Goal: Transaction & Acquisition: Purchase product/service

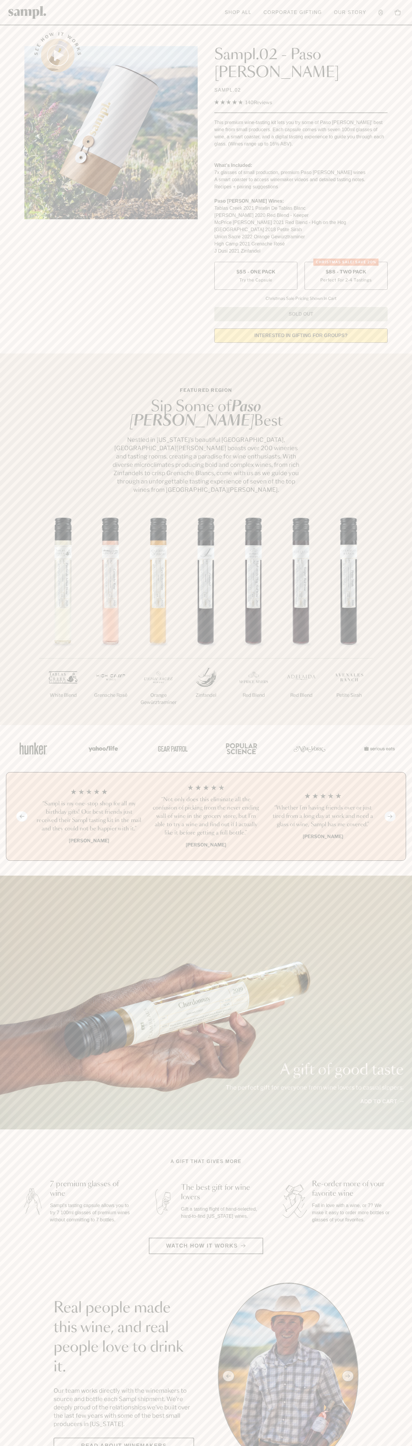
click at [346, 262] on label "CHRISTMAS SALE! Save 20% $88 - Two Pack Perfect For 2-4 Tastings" at bounding box center [345, 276] width 83 height 28
click at [392, 16] on button "Toggle cart sidebar 0" at bounding box center [397, 13] width 12 height 12
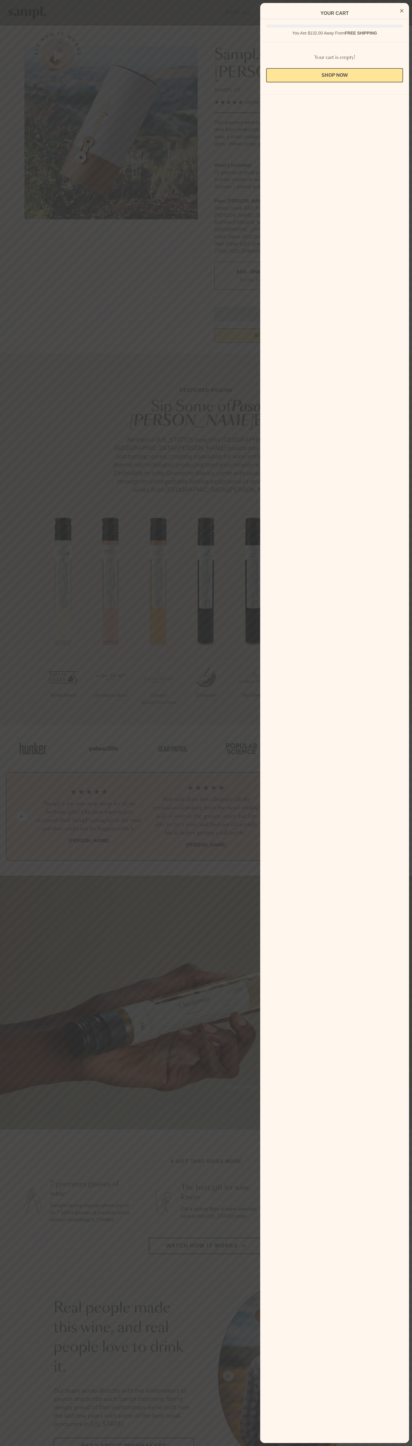
click at [408, 797] on div at bounding box center [206, 723] width 412 height 1446
click at [131, 1445] on html "Skip to main content Toggle navigation menu Shop All Corporate Gifting Our Stor…" at bounding box center [206, 1458] width 412 height 2917
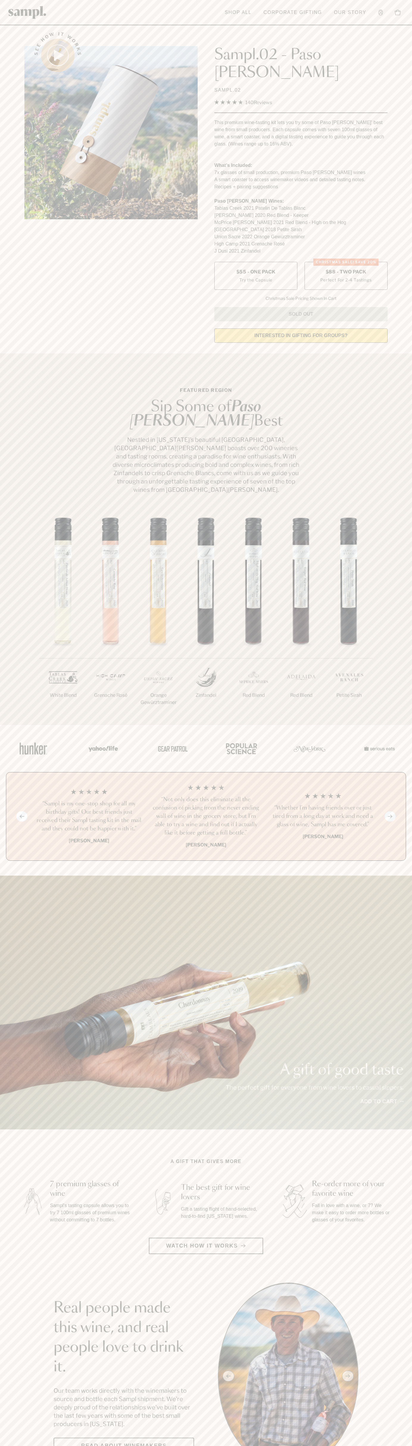
click at [23, 32] on div "See how it works Sampl.02 - Paso Robles SAMPL.02 4.9 Rated 4.9 out of 5 stars 1…" at bounding box center [206, 186] width 374 height 324
click at [346, 262] on label "CHRISTMAS SALE! Save 20% $88 - Two Pack Perfect For 2-4 Tastings" at bounding box center [345, 276] width 83 height 28
